Goal: Task Accomplishment & Management: Complete application form

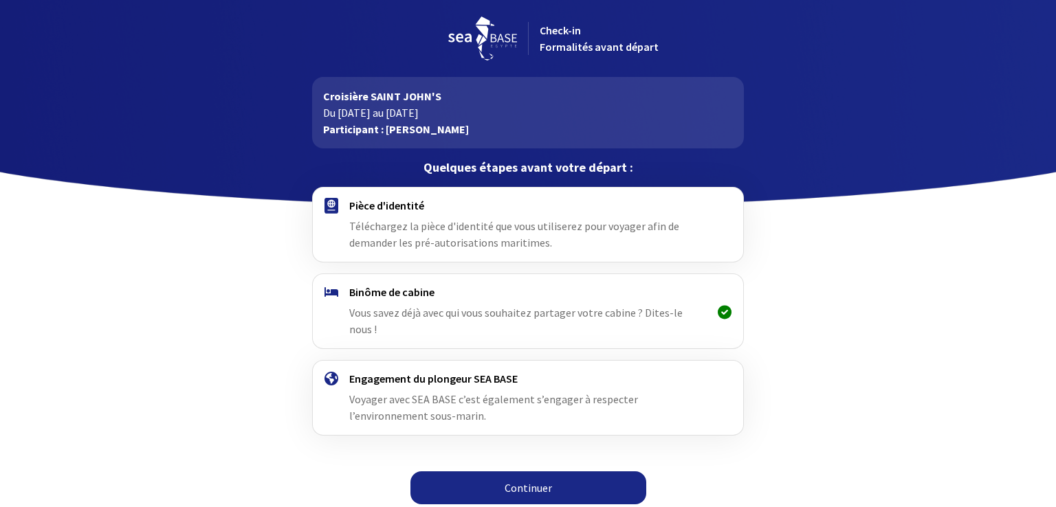
click at [363, 208] on h4 "Pièce d'identité" at bounding box center [527, 206] width 357 height 14
click at [528, 477] on link "Continuer" at bounding box center [528, 487] width 236 height 33
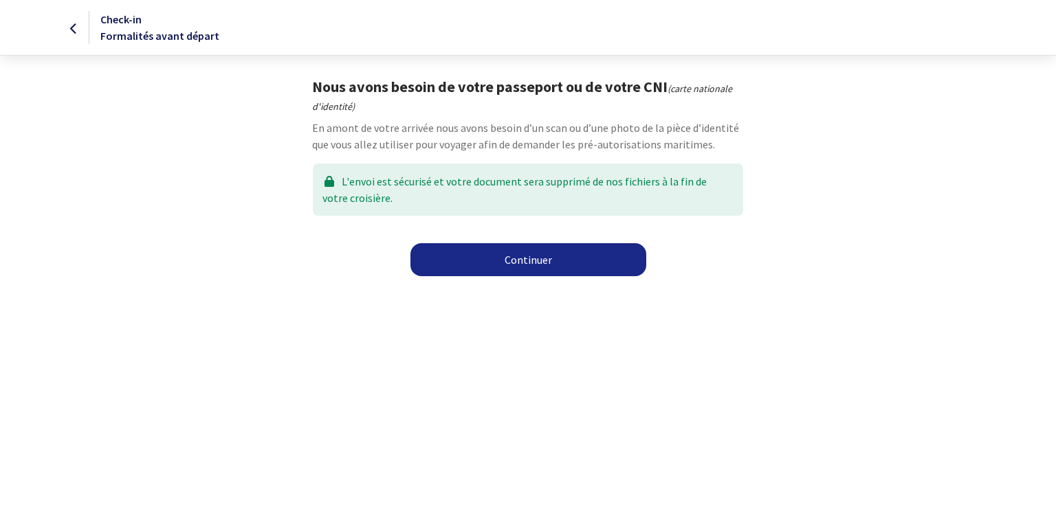
click at [541, 263] on link "Continuer" at bounding box center [528, 259] width 236 height 33
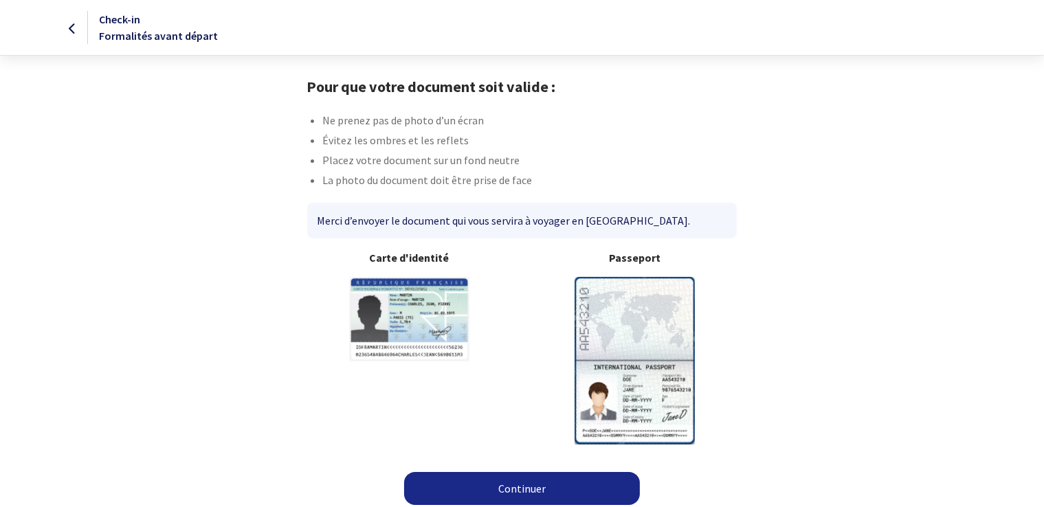
click at [636, 329] on img at bounding box center [635, 360] width 120 height 167
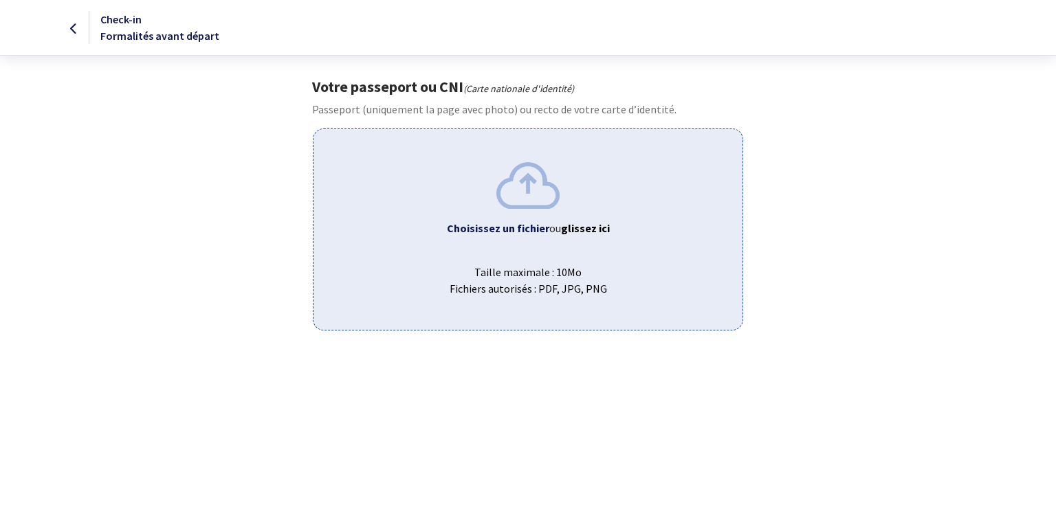
click at [534, 194] on img at bounding box center [527, 185] width 63 height 46
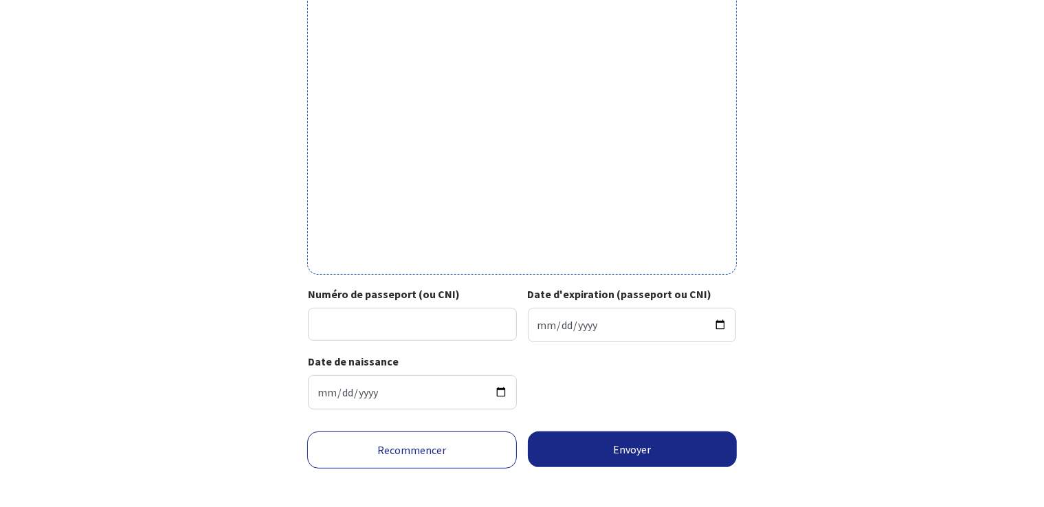
scroll to position [412, 0]
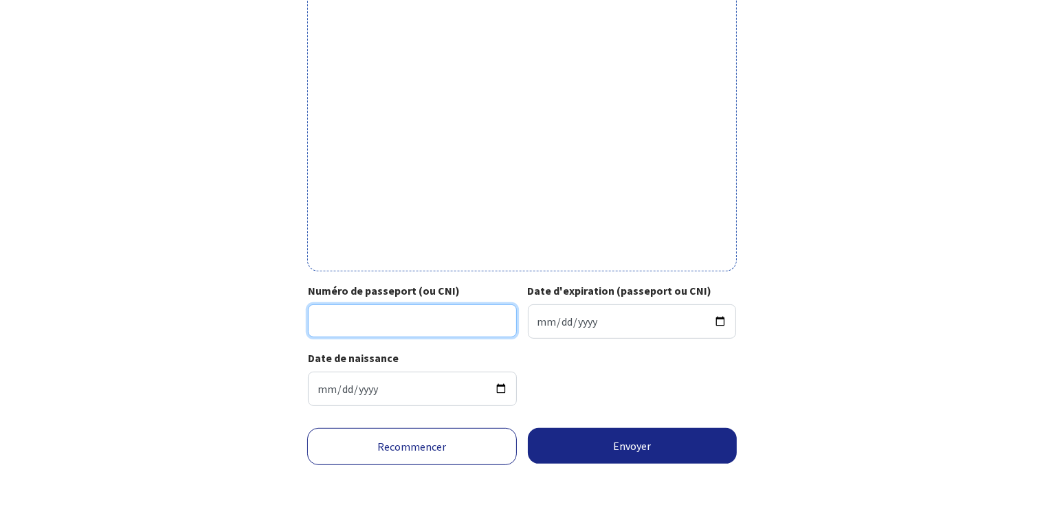
click at [421, 327] on input "Numéro de passeport (ou CNI)" at bounding box center [412, 320] width 209 height 33
type input "22ee75794"
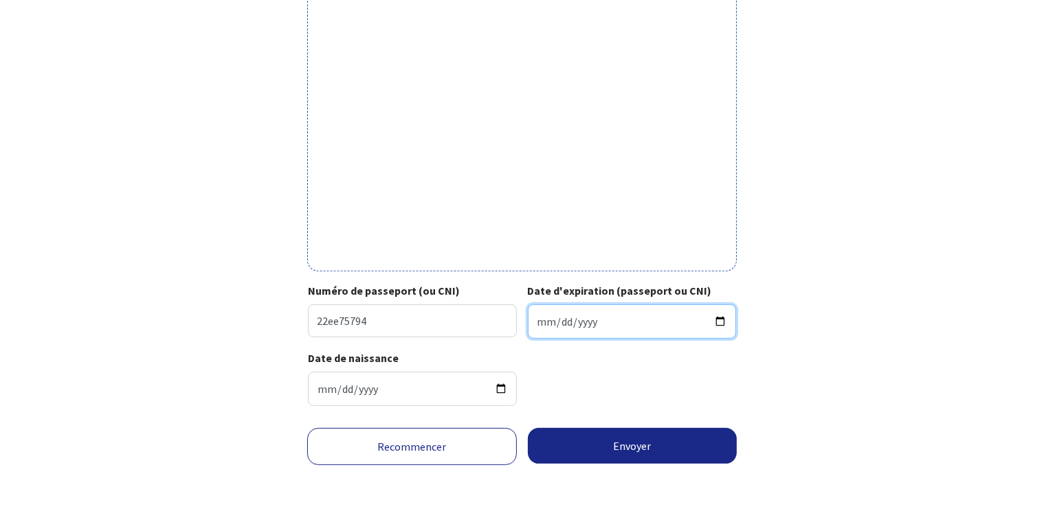
click at [561, 319] on input "Date d'expiration (passeport ou CNI)" at bounding box center [632, 321] width 209 height 34
type input "2032-07-20"
click at [1042, 424] on form "Votre passeport ou CNI Passeport (uniquement la page avec photo) ou recto de vo…" at bounding box center [522, 89] width 1044 height 849
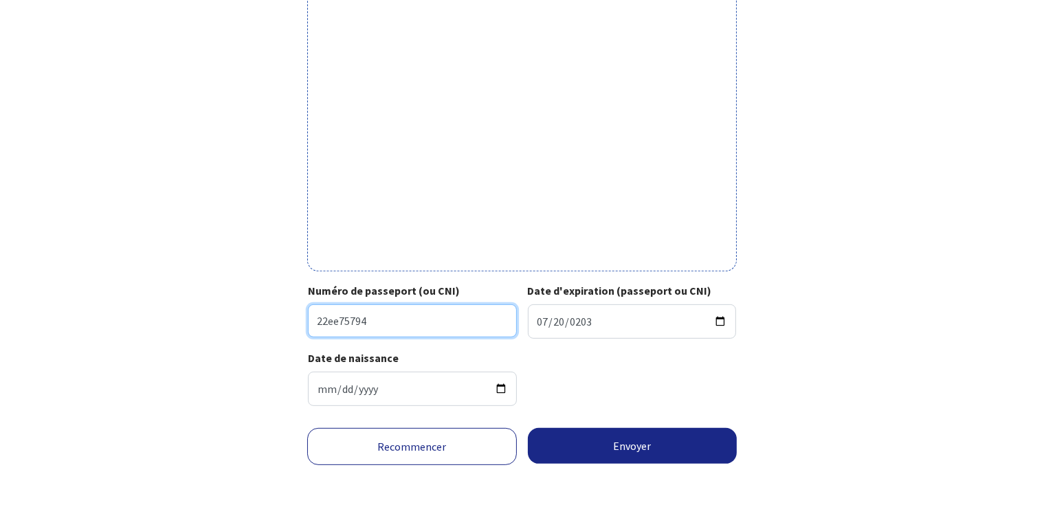
click at [338, 325] on input "22ee75794" at bounding box center [412, 320] width 209 height 33
type input "22EE75794"
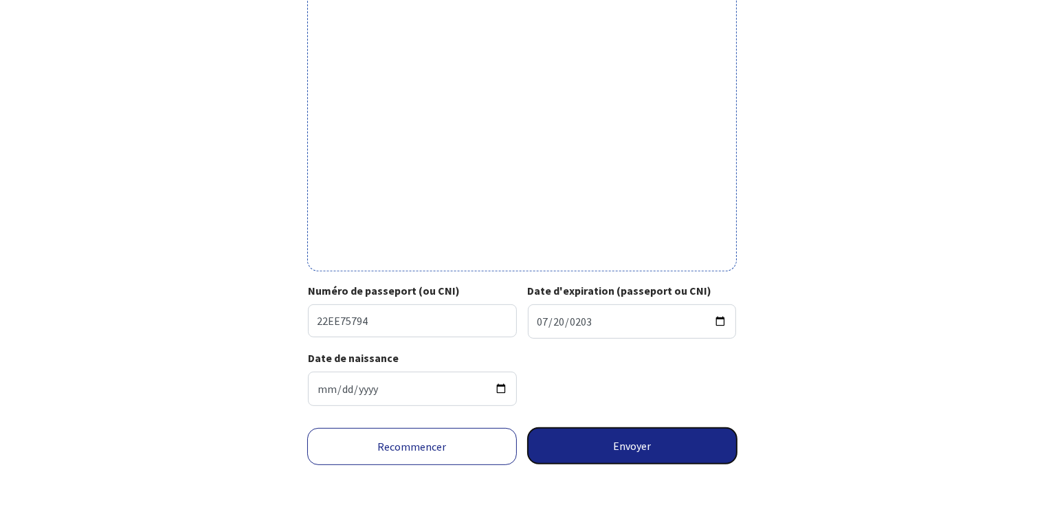
click at [636, 446] on button "Envoyer" at bounding box center [633, 446] width 210 height 36
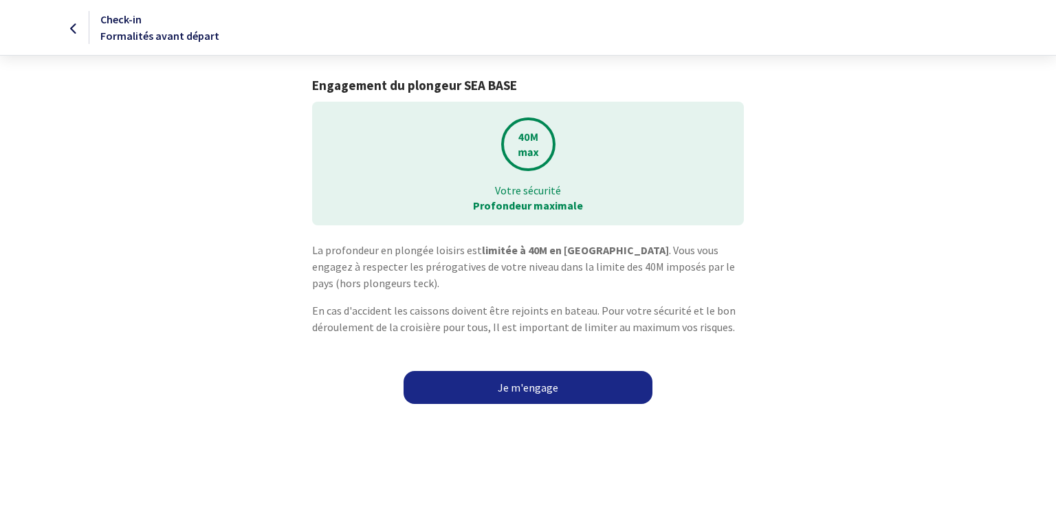
click at [552, 392] on link "Je m'engage" at bounding box center [527, 387] width 249 height 33
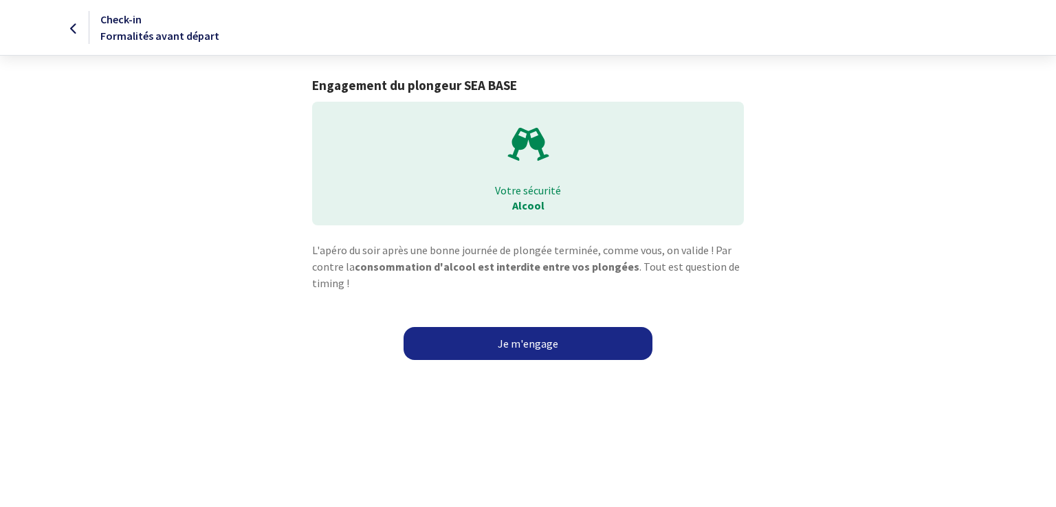
click at [540, 353] on link "Je m'engage" at bounding box center [527, 343] width 249 height 33
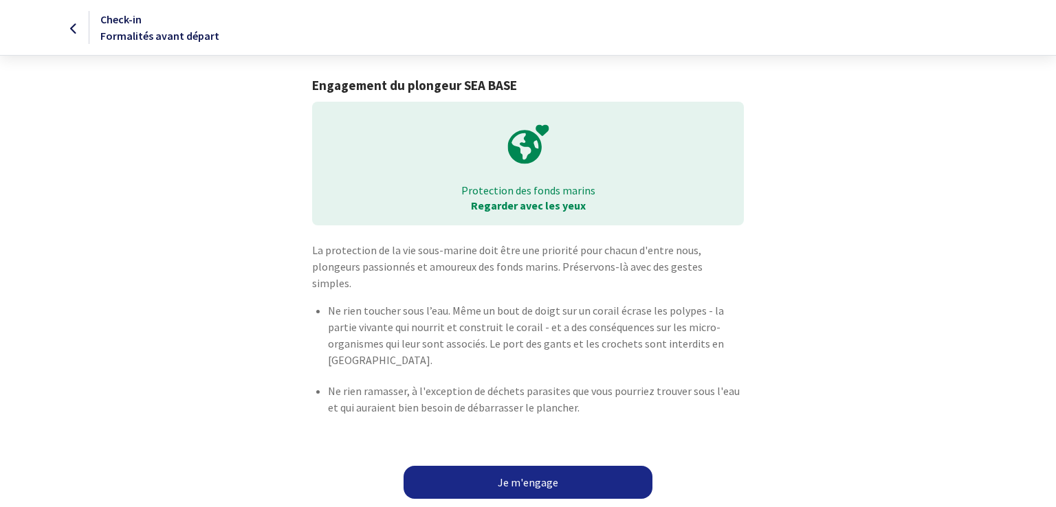
click at [526, 467] on link "Je m'engage" at bounding box center [527, 482] width 249 height 33
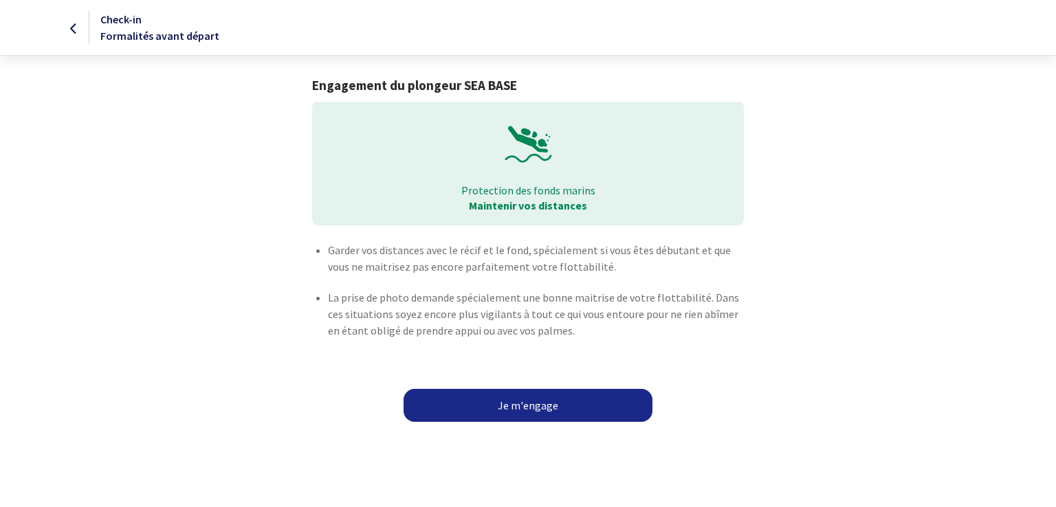
click at [524, 402] on link "Je m'engage" at bounding box center [527, 405] width 249 height 33
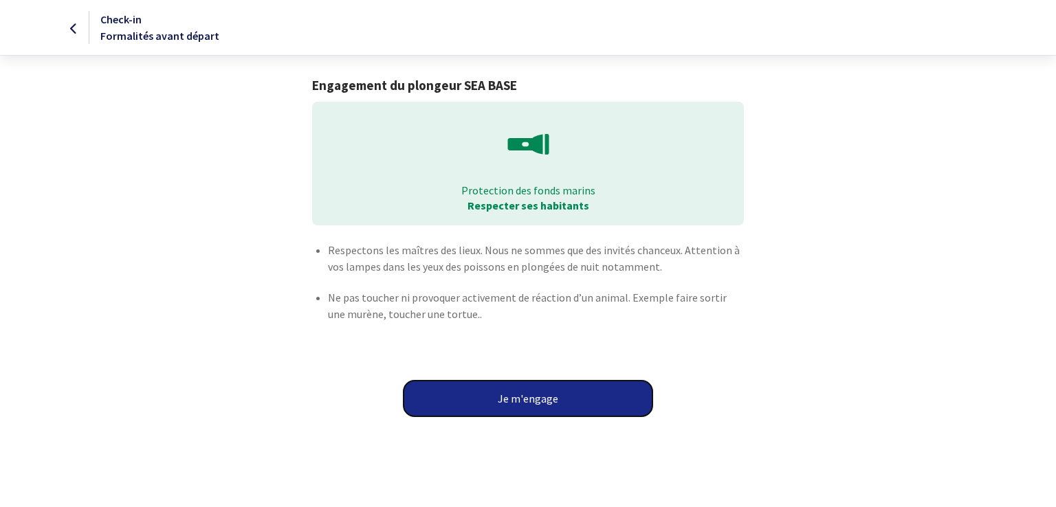
click at [524, 402] on button "Je m'engage" at bounding box center [527, 399] width 249 height 36
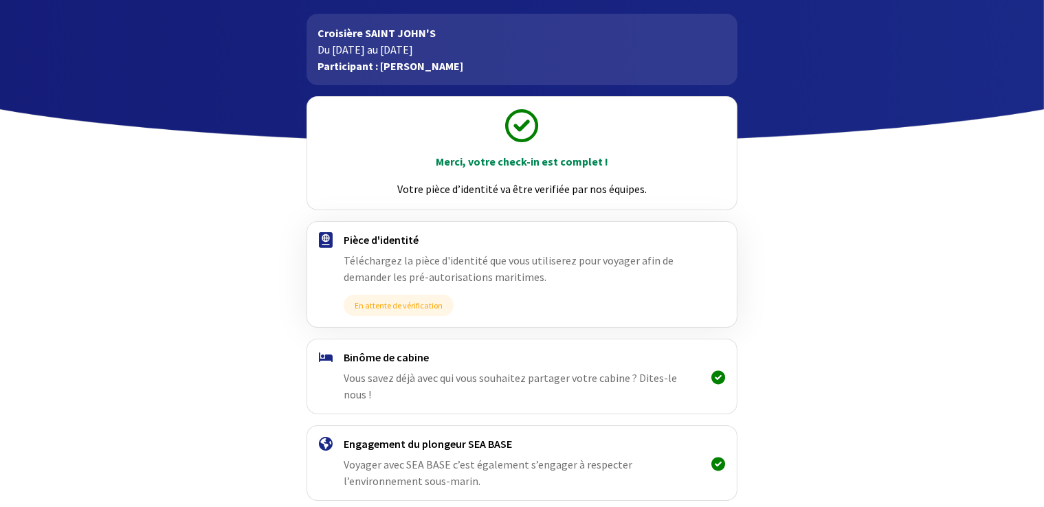
scroll to position [116, 0]
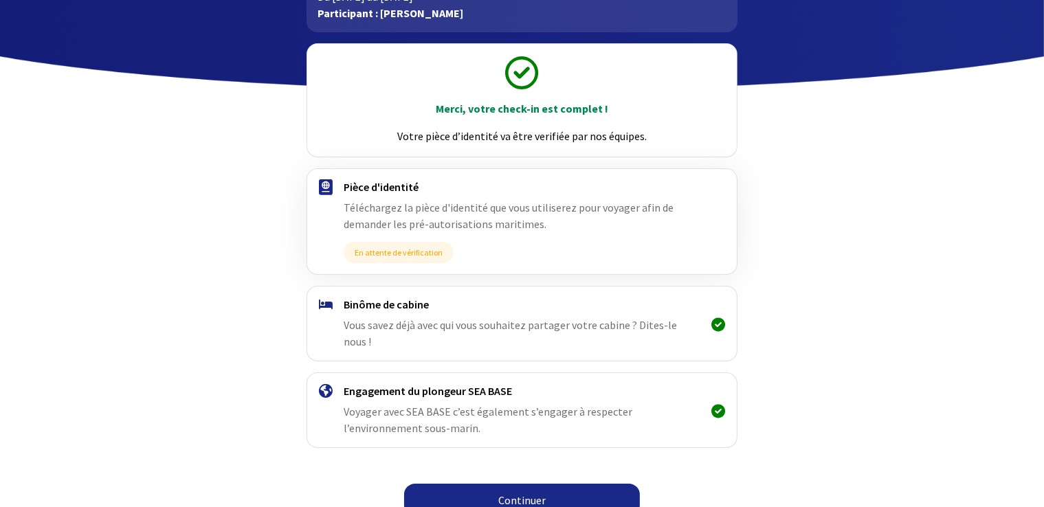
click at [519, 486] on link "Continuer" at bounding box center [522, 500] width 236 height 33
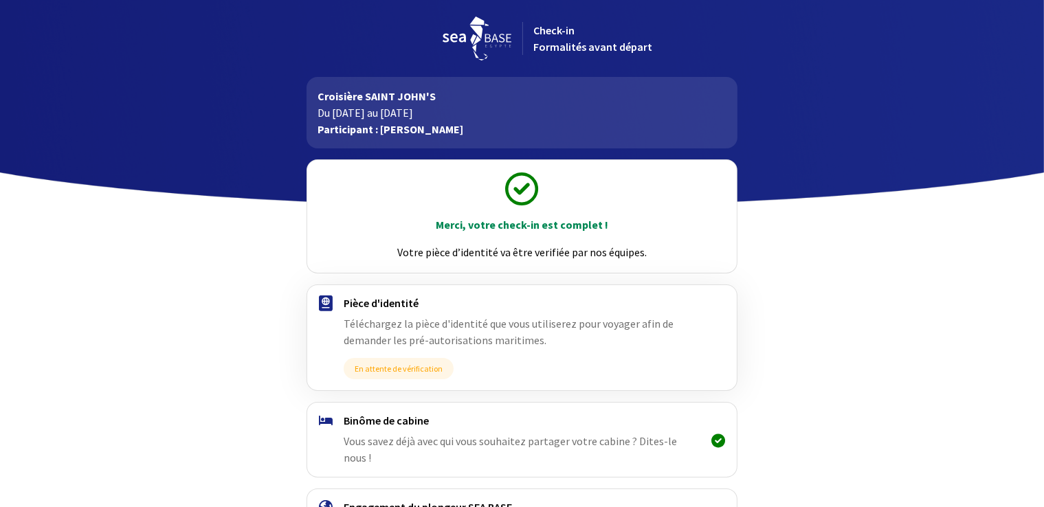
scroll to position [116, 0]
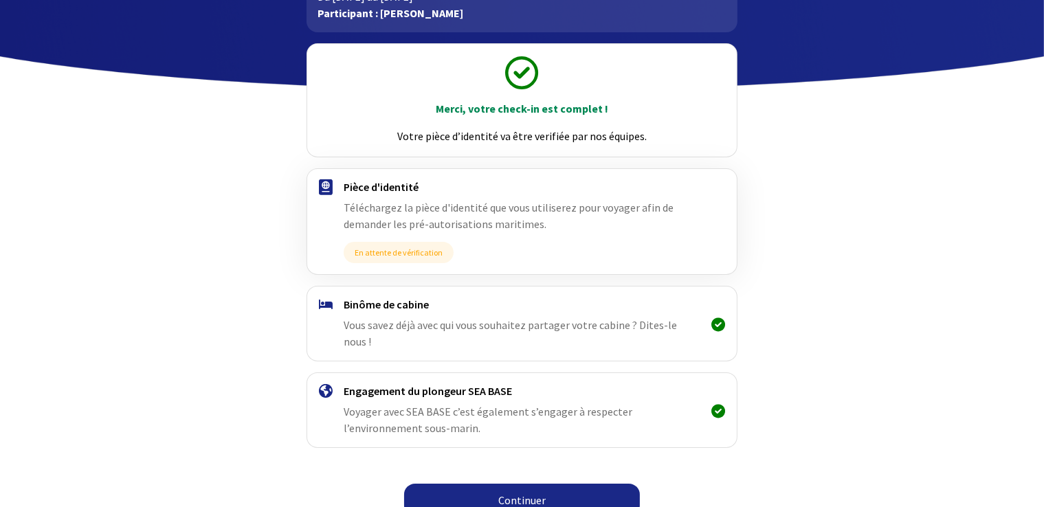
click at [533, 484] on link "Continuer" at bounding box center [522, 500] width 236 height 33
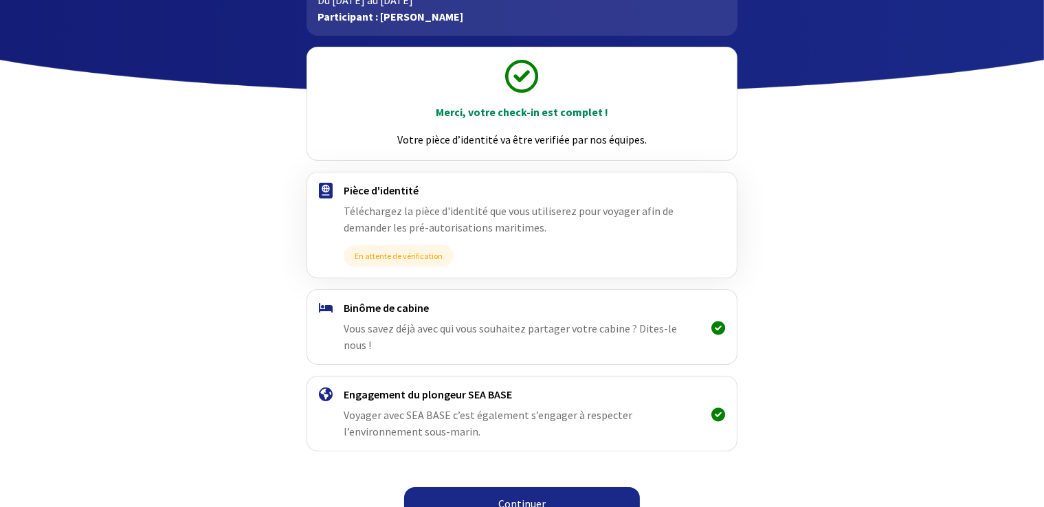
scroll to position [116, 0]
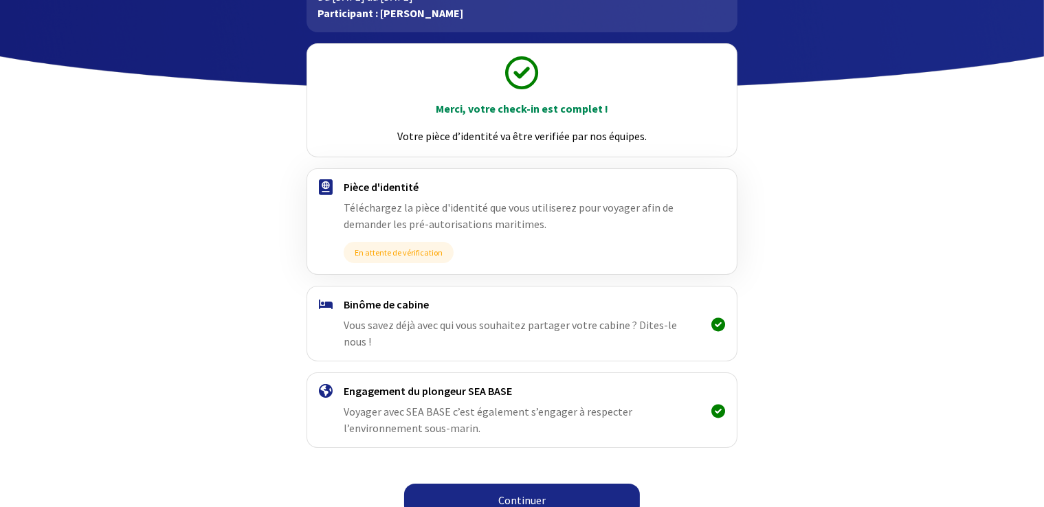
click at [538, 484] on link "Continuer" at bounding box center [522, 500] width 236 height 33
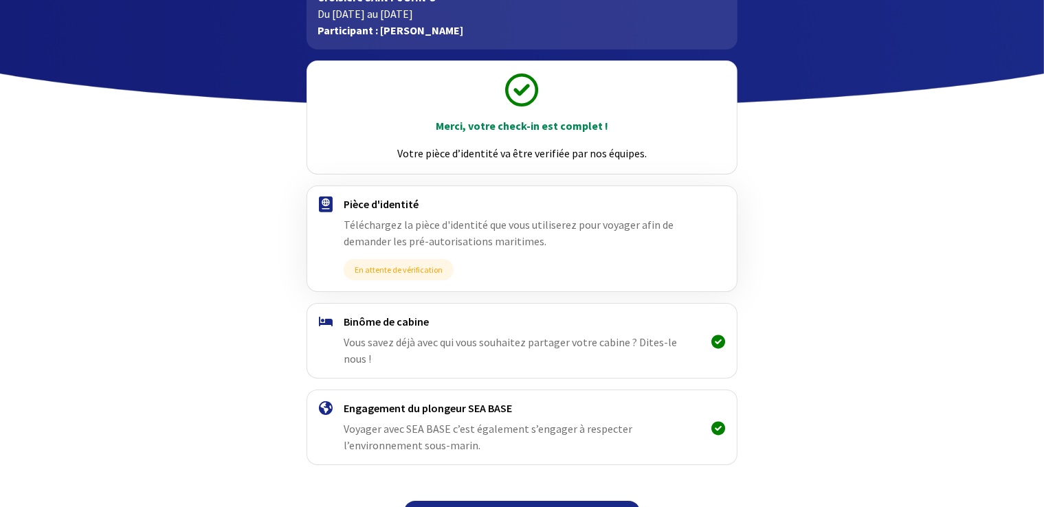
scroll to position [116, 0]
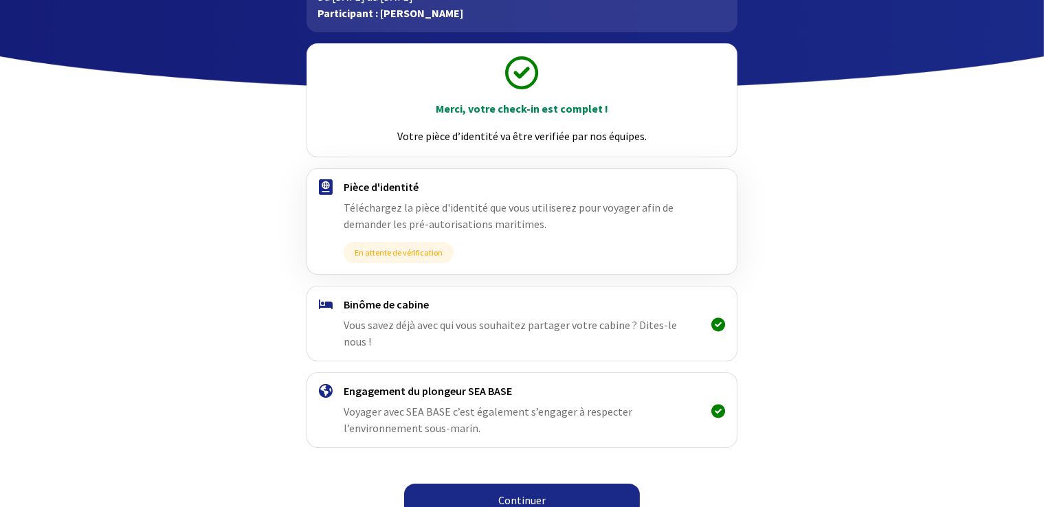
click at [531, 484] on link "Continuer" at bounding box center [522, 500] width 236 height 33
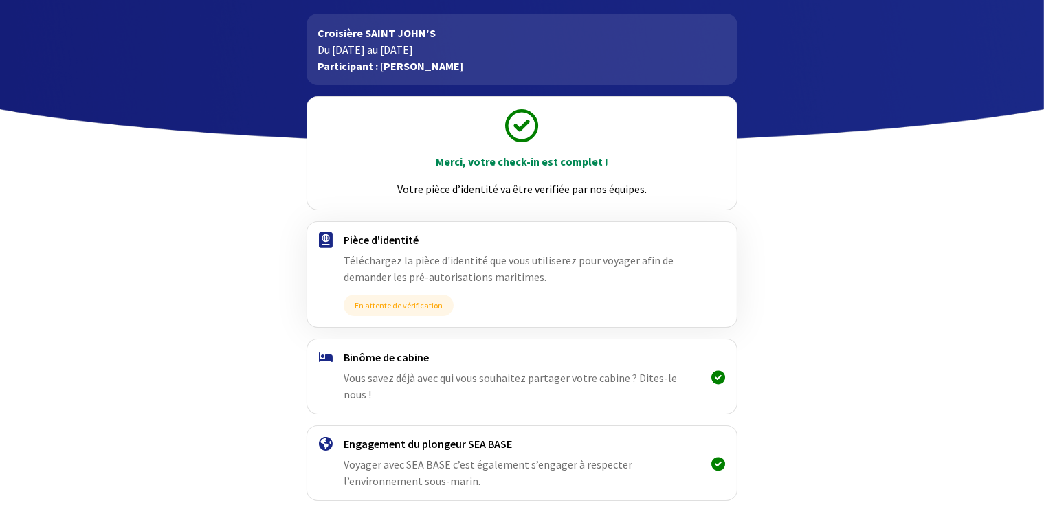
scroll to position [116, 0]
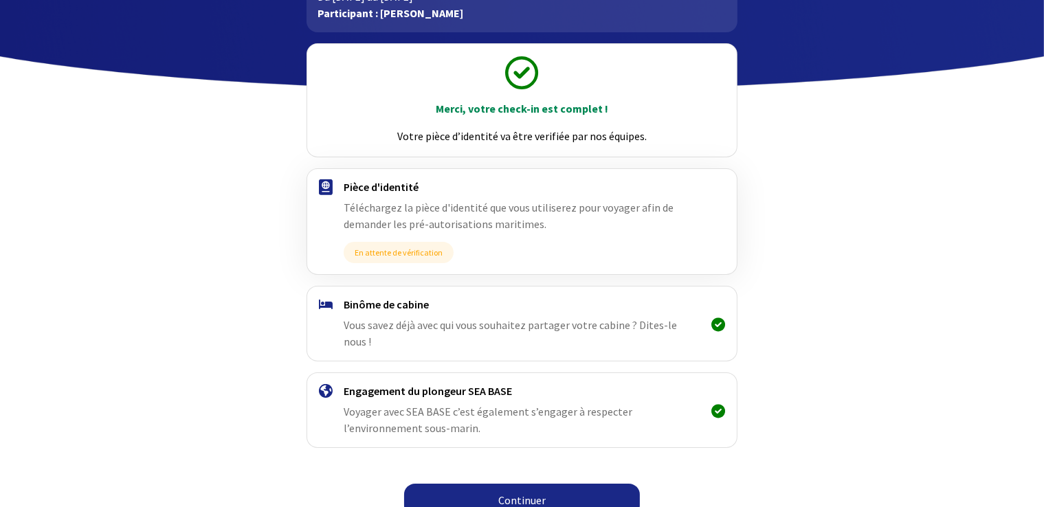
click at [548, 484] on link "Continuer" at bounding box center [522, 500] width 236 height 33
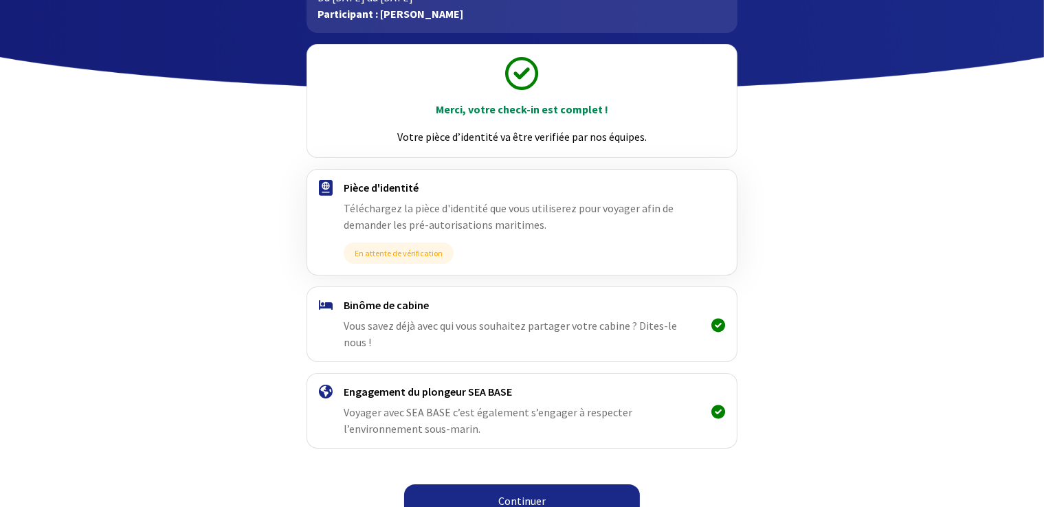
scroll to position [116, 0]
